Goal: Information Seeking & Learning: Find specific fact

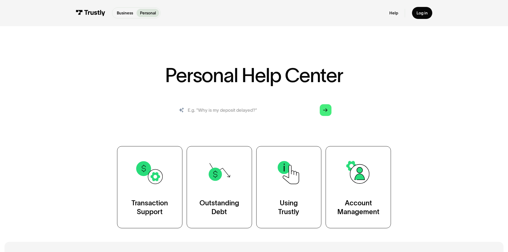
click at [215, 109] on input "search" at bounding box center [254, 110] width 164 height 18
type input "how long will my money take to get here from a withdrawal? i did it on saturday…"
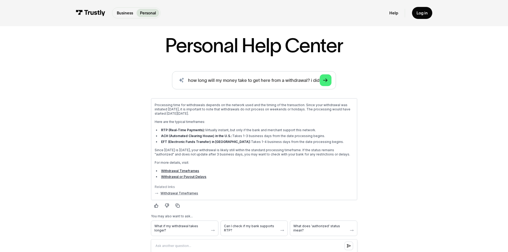
scroll to position [30, 0]
click at [301, 82] on input "how long will my money take to get here from a withdrawal? i did it on saturday…" at bounding box center [254, 80] width 164 height 18
click at [308, 80] on input "how long will my money take to get here from a withdrawal? i did it on saturday…" at bounding box center [254, 80] width 164 height 18
click at [311, 80] on input "how long will my money take to get here from a withdrawal? i did it on saturday…" at bounding box center [254, 80] width 164 height 18
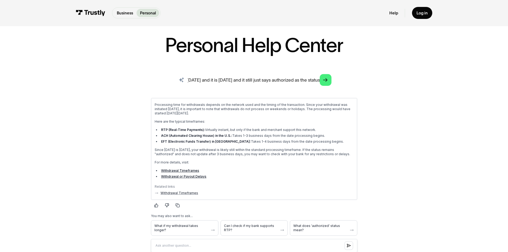
click at [315, 80] on input "how long will my money take to get here from a withdrawal? i did it on saturday…" at bounding box center [254, 80] width 164 height 18
click at [317, 80] on input "how long will my money take to get here from a withdrawal? i did it on saturday…" at bounding box center [254, 80] width 164 height 18
click at [318, 79] on input "how long will my money take to get here from a withdrawal? i did it on saturday…" at bounding box center [254, 80] width 164 height 18
click at [322, 80] on link "Arrow Right" at bounding box center [326, 80] width 12 height 12
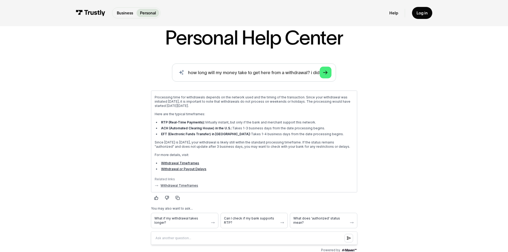
scroll to position [47, 0]
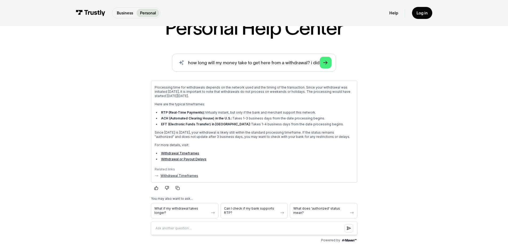
click at [185, 177] on link "Withdrawal Timeframes" at bounding box center [179, 175] width 38 height 4
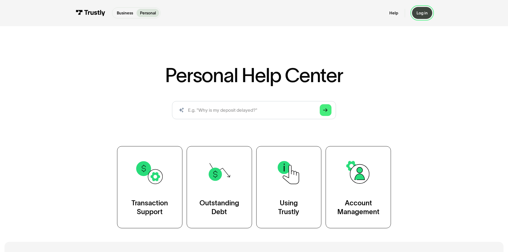
click at [422, 14] on div "Log in" at bounding box center [421, 12] width 11 height 5
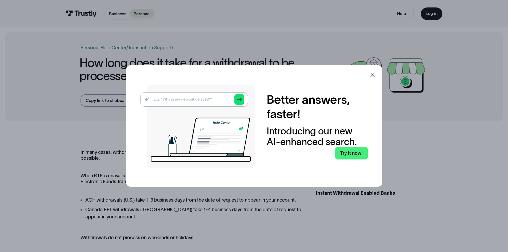
click at [375, 75] on icon at bounding box center [372, 75] width 6 height 6
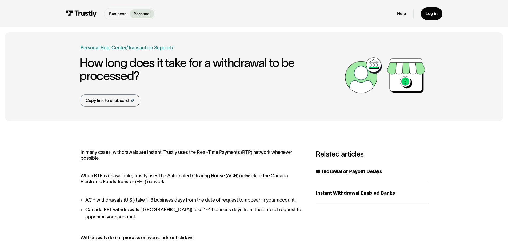
drag, startPoint x: 50, startPoint y: 131, endPoint x: 55, endPoint y: 147, distance: 16.1
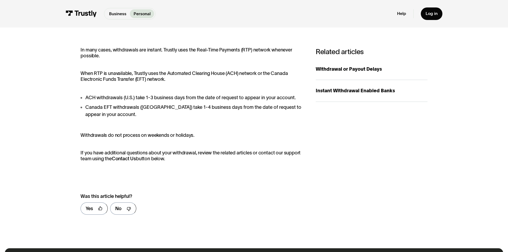
scroll to position [103, 0]
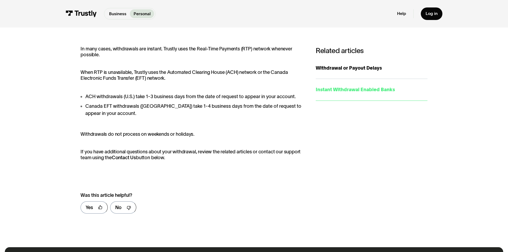
click at [350, 96] on link "Instant Withdrawal Enabled Banks" at bounding box center [372, 90] width 112 height 22
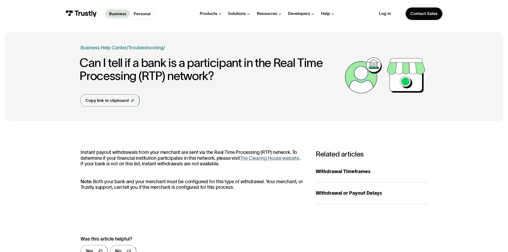
drag, startPoint x: 37, startPoint y: 139, endPoint x: 48, endPoint y: 175, distance: 38.0
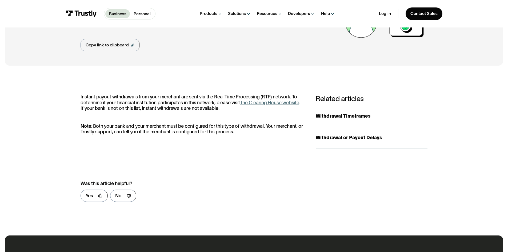
scroll to position [55, 0]
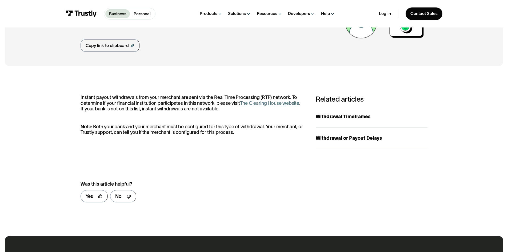
click at [254, 103] on link "The Clearing House website" at bounding box center [269, 102] width 59 height 5
drag, startPoint x: 59, startPoint y: 164, endPoint x: 68, endPoint y: 122, distance: 42.9
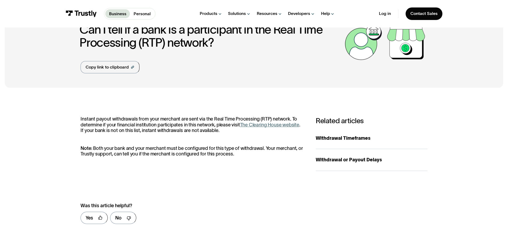
scroll to position [0, 0]
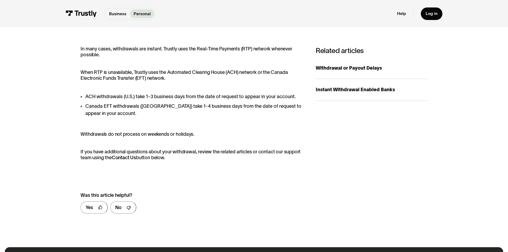
drag, startPoint x: 44, startPoint y: 158, endPoint x: 44, endPoint y: 146, distance: 11.5
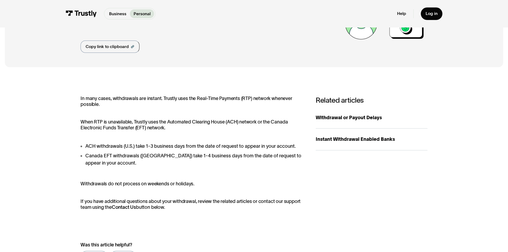
scroll to position [56, 0]
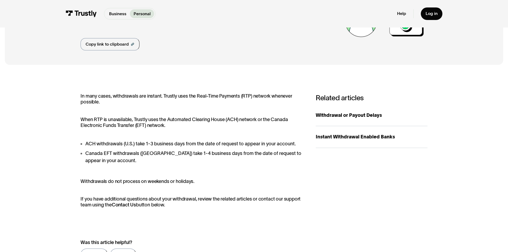
drag, startPoint x: 51, startPoint y: 176, endPoint x: 50, endPoint y: 185, distance: 9.4
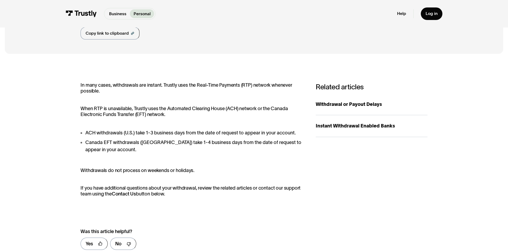
scroll to position [71, 0]
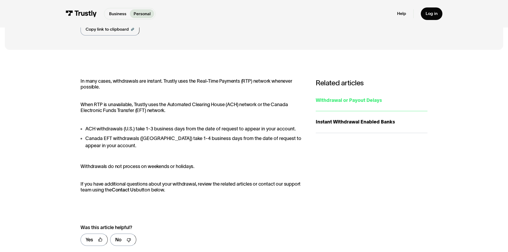
click at [375, 100] on div "Withdrawal or Payout Delays" at bounding box center [372, 100] width 112 height 7
